Goal: Task Accomplishment & Management: Complete application form

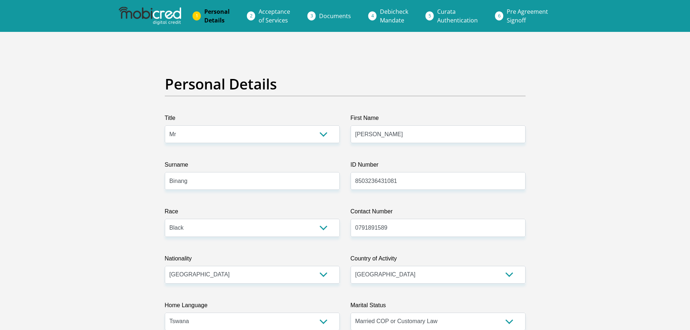
select select "Mr"
select select "1"
select select "ZAF"
select select "tsn"
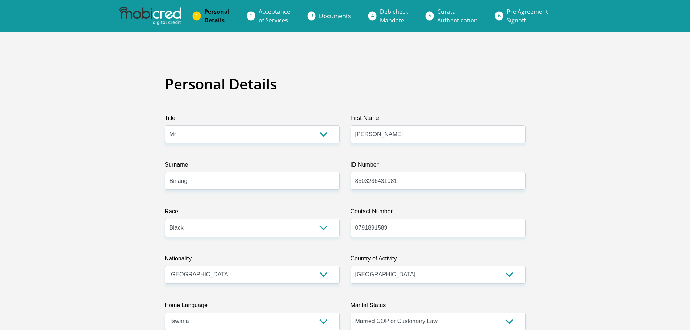
select select "5"
select select "Northern Cape"
select select "5"
select select "Company Dwelling"
select select "21"
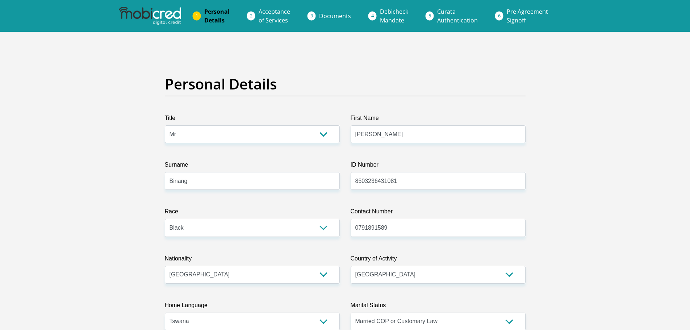
select select "Production/Manufacturing"
select select "60"
select select "1"
select select "CUR"
select select "25"
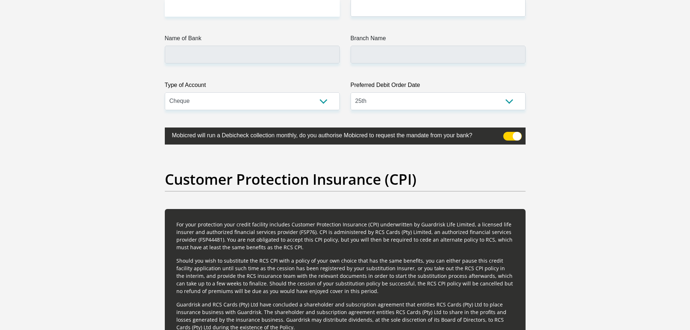
scroll to position [1594, 0]
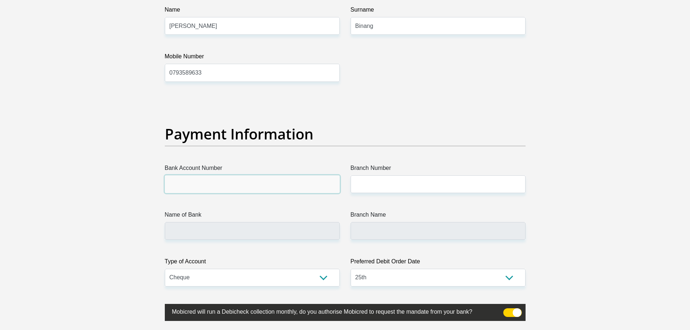
click at [192, 188] on input "Bank Account Number" at bounding box center [252, 184] width 175 height 18
click at [237, 229] on input "Name of Bank" at bounding box center [252, 231] width 175 height 18
click at [246, 228] on input "Name of Bank" at bounding box center [252, 231] width 175 height 18
click at [236, 185] on input "Bank Account Number" at bounding box center [252, 184] width 175 height 18
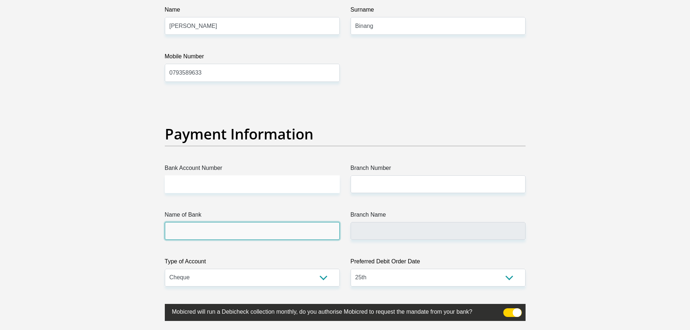
click at [176, 231] on input "Name of Bank" at bounding box center [252, 231] width 175 height 18
click at [391, 235] on input "Branch Name" at bounding box center [438, 231] width 175 height 18
click at [391, 234] on input "Branch Name" at bounding box center [438, 231] width 175 height 18
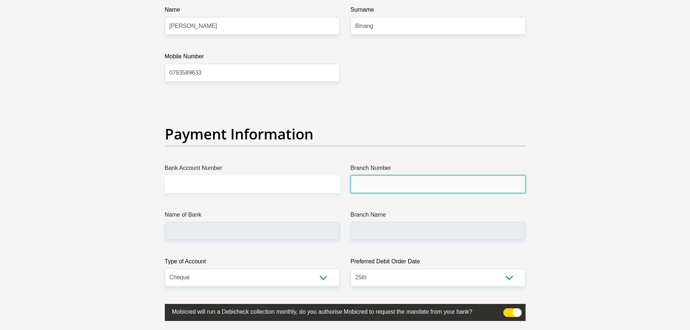
click at [391, 180] on input "Branch Number" at bounding box center [438, 184] width 175 height 18
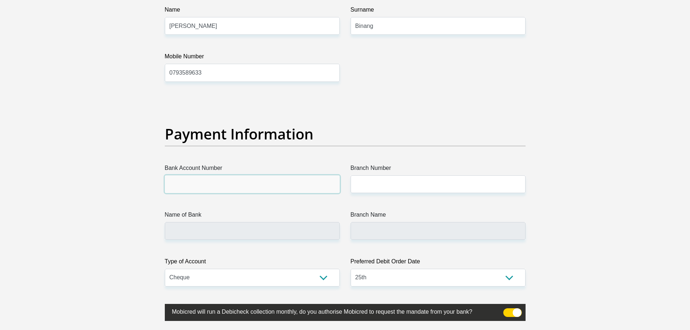
click at [276, 188] on input "Bank Account Number" at bounding box center [252, 184] width 175 height 18
click at [223, 186] on input "Bank Account Number" at bounding box center [252, 184] width 175 height 18
paste input "4117414033"
type input "4117414033"
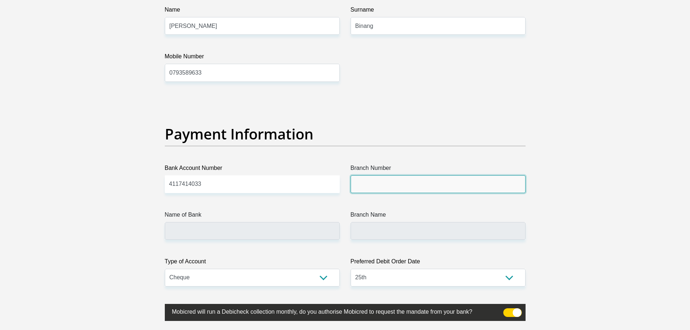
click at [387, 189] on input "Branch Number" at bounding box center [438, 184] width 175 height 18
paste input "632005"
type input "632005"
type input "ABSA BANK"
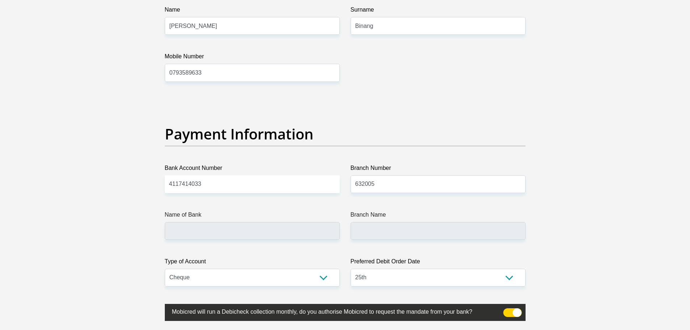
type input "ABSA ELECTRONIC SETTLEMENT CNT"
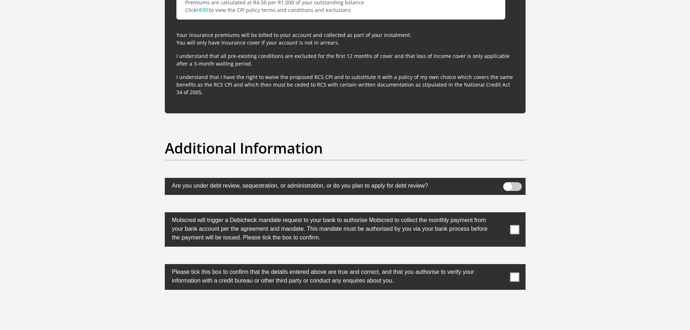
scroll to position [2173, 0]
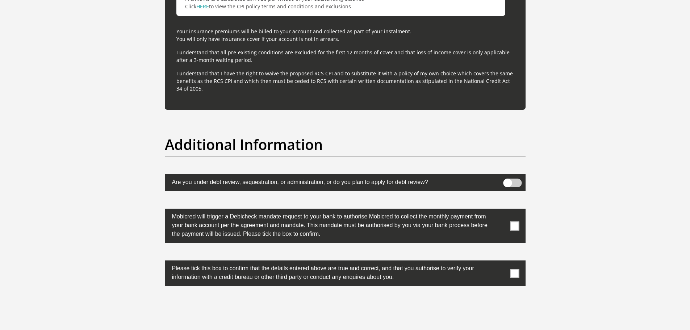
click at [516, 229] on span at bounding box center [514, 225] width 9 height 9
click at [500, 210] on input "checkbox" at bounding box center [500, 210] width 0 height 0
click at [518, 274] on span at bounding box center [514, 273] width 9 height 9
click at [500, 262] on input "checkbox" at bounding box center [500, 262] width 0 height 0
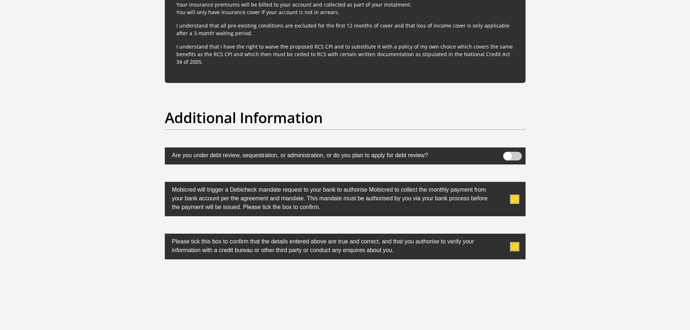
scroll to position [2303, 0]
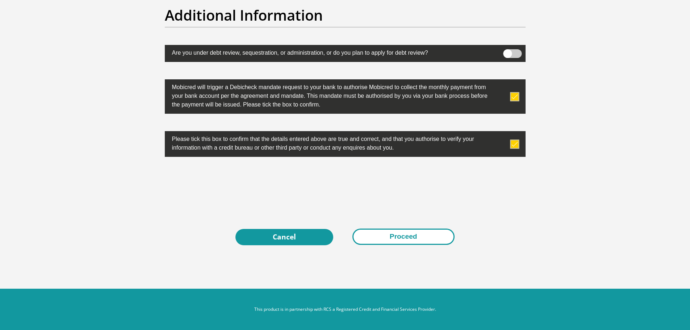
click at [397, 234] on button "Proceed" at bounding box center [403, 237] width 102 height 16
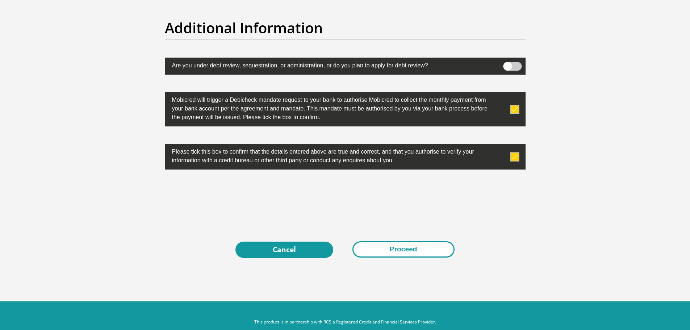
scroll to position [2317, 0]
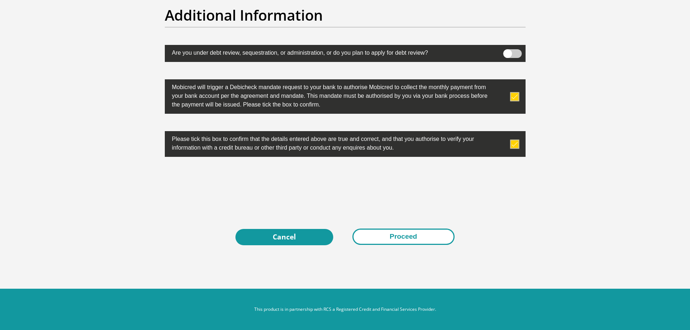
click at [403, 239] on button "Proceed" at bounding box center [403, 237] width 102 height 16
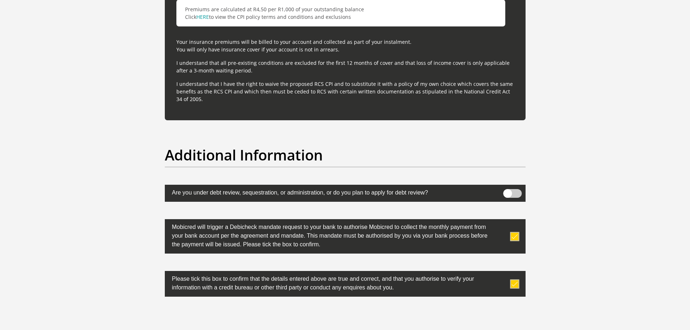
scroll to position [2172, 0]
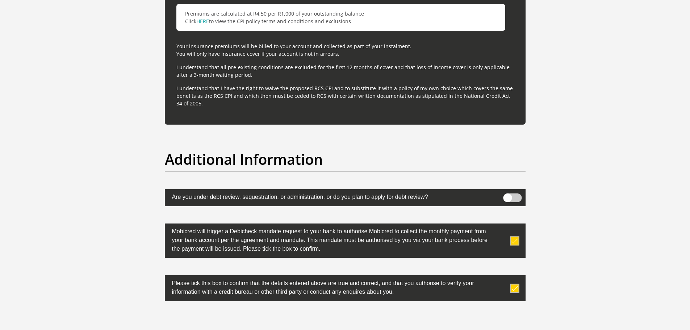
click at [508, 193] on span at bounding box center [512, 197] width 18 height 9
click at [507, 195] on input "checkbox" at bounding box center [507, 195] width 0 height 0
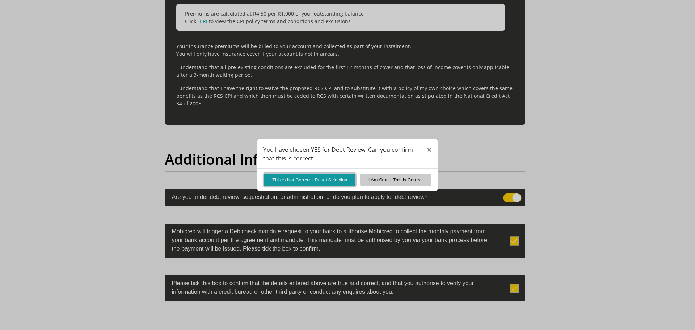
click at [330, 180] on button "This is Not Correct - Reset Selection" at bounding box center [310, 179] width 92 height 13
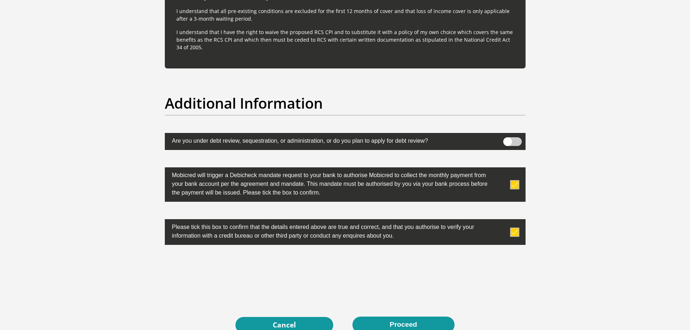
scroll to position [2317, 0]
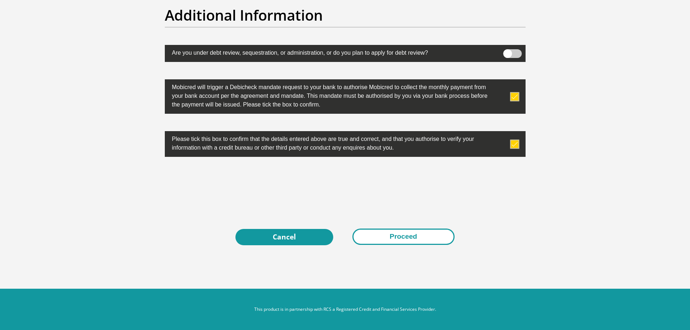
click at [404, 238] on button "Proceed" at bounding box center [403, 237] width 102 height 16
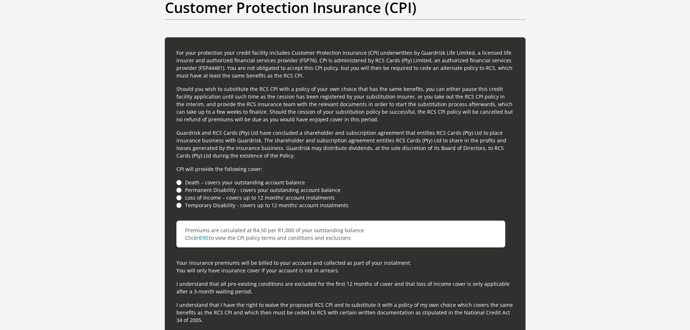
scroll to position [1954, 0]
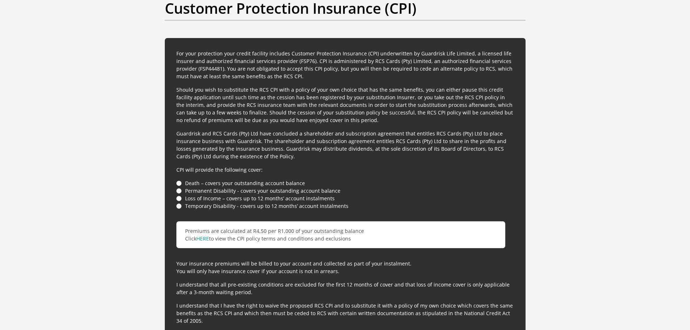
click at [178, 184] on li "Death – covers your outstanding account balance" at bounding box center [345, 183] width 338 height 8
click at [180, 183] on li "Death – covers your outstanding account balance" at bounding box center [345, 183] width 338 height 8
click at [178, 191] on li "Permanent Disability - covers your outstanding account balance" at bounding box center [345, 191] width 338 height 8
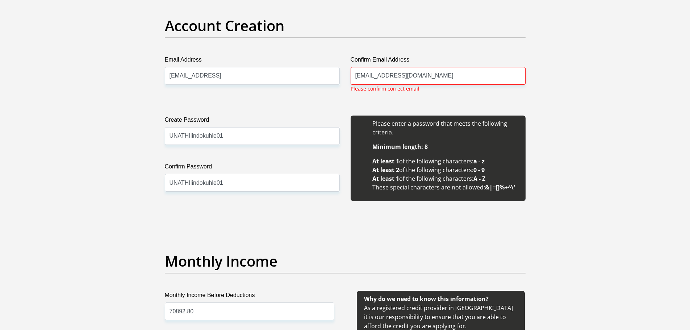
scroll to position [614, 0]
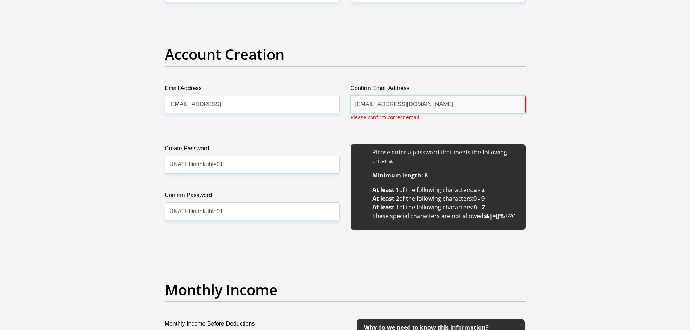
click at [417, 99] on input "maxwellbinang@icloud.com" at bounding box center [438, 105] width 175 height 18
click at [431, 104] on input "maxwellbinang@icloud.com" at bounding box center [438, 105] width 175 height 18
click at [238, 105] on input "maxwellbinang@icloud.coom" at bounding box center [252, 105] width 175 height 18
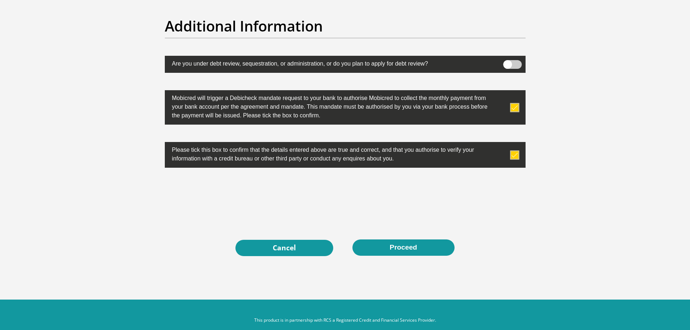
scroll to position [2317, 0]
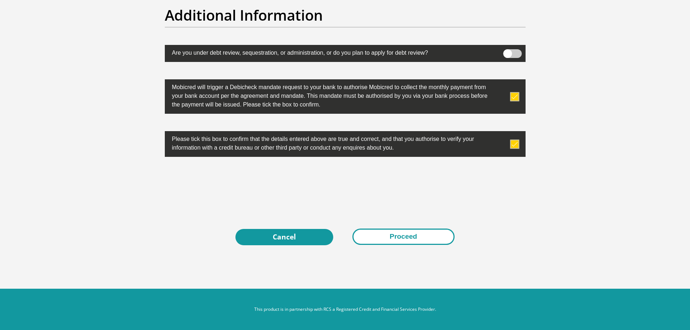
type input "maxwellbinang@icloud.com"
click at [412, 239] on button "Proceed" at bounding box center [403, 237] width 102 height 16
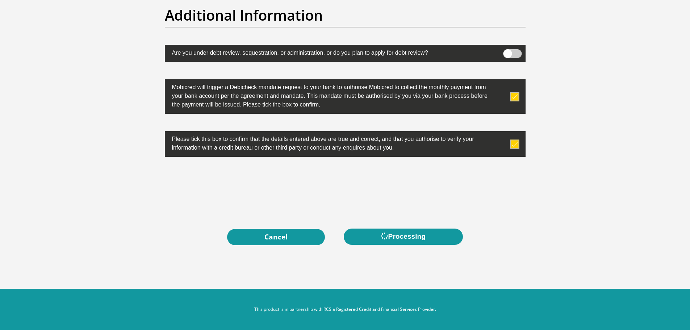
scroll to position [2303, 0]
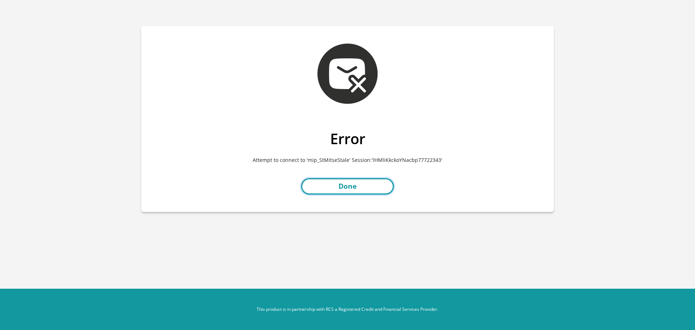
click at [356, 189] on link "Done" at bounding box center [347, 186] width 93 height 16
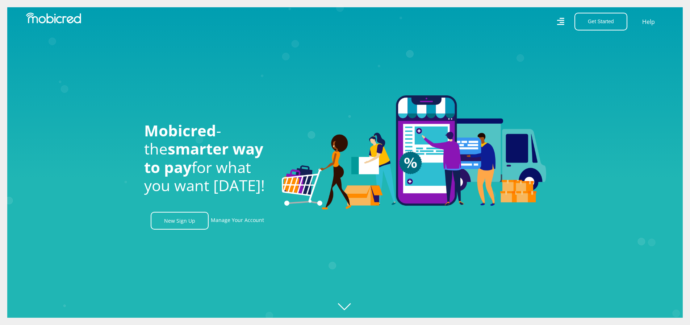
scroll to position [0, 393]
